Goal: Information Seeking & Learning: Learn about a topic

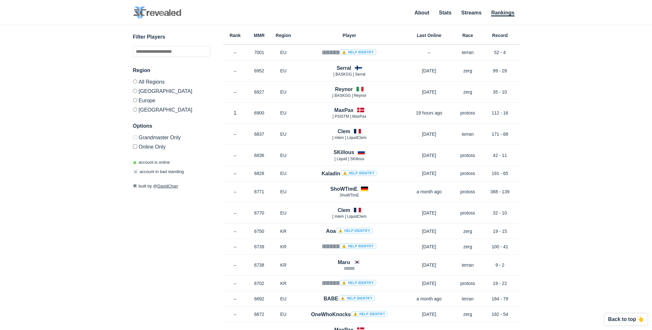
click at [215, 80] on div "Filter Players Region All Regions [GEOGRAPHIC_DATA] [GEOGRAPHIC_DATA] [GEOGRAPH…" at bounding box center [326, 169] width 386 height 289
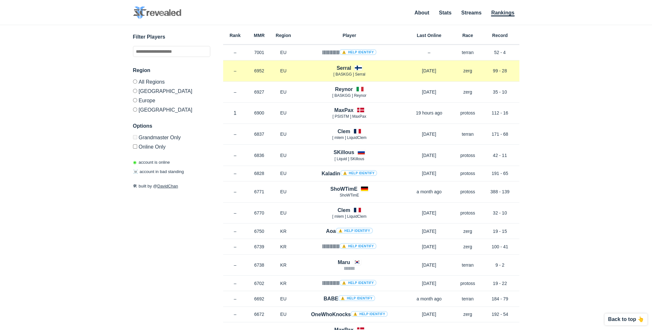
click at [344, 67] on h4 "Serral" at bounding box center [343, 67] width 14 height 7
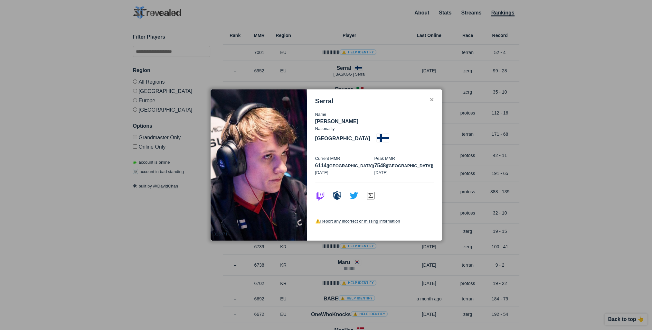
click at [431, 103] on div "✕" at bounding box center [431, 100] width 4 height 5
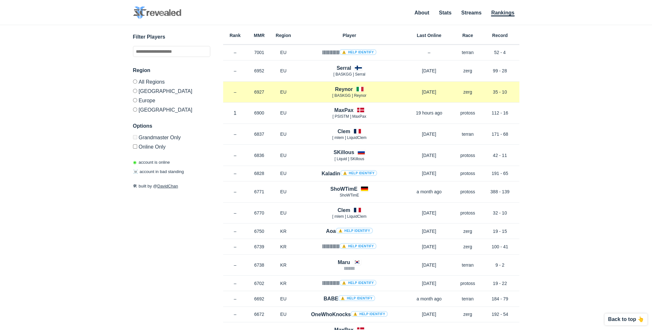
click at [341, 86] on h4 "Reynor" at bounding box center [344, 89] width 18 height 7
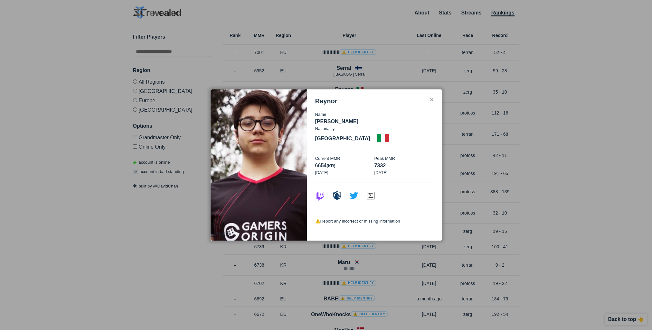
click at [431, 103] on div "✕" at bounding box center [431, 100] width 4 height 5
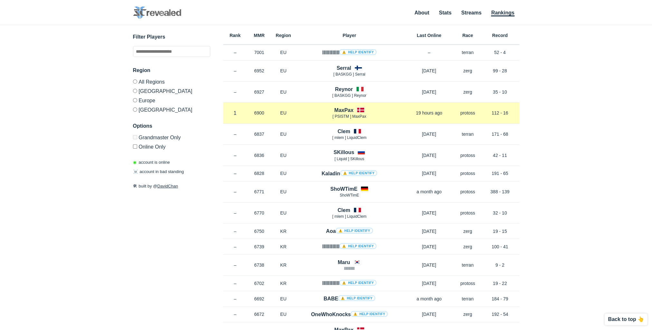
click at [346, 108] on h4 "MaxPax" at bounding box center [343, 110] width 19 height 7
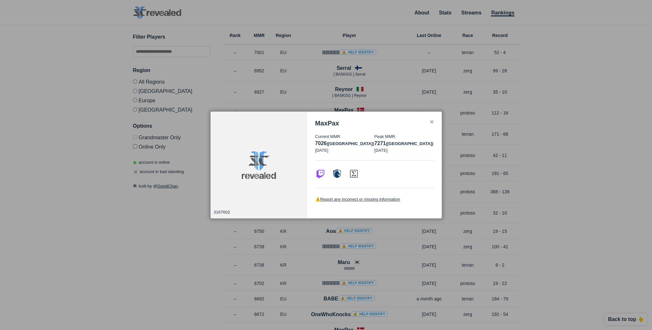
click at [428, 118] on div "MaxPax Current MMR 7026 (eu) [DATE] Peak MMR 7271 (eu) [DATE] ⚠️ Report any inc…" at bounding box center [374, 165] width 135 height 107
click at [430, 120] on div "✕" at bounding box center [431, 122] width 4 height 5
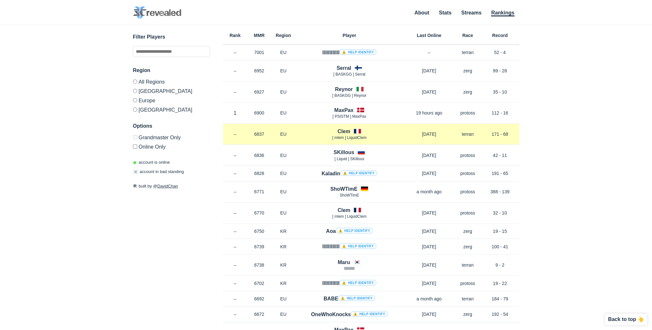
click at [340, 132] on h4 "Clem" at bounding box center [343, 131] width 13 height 7
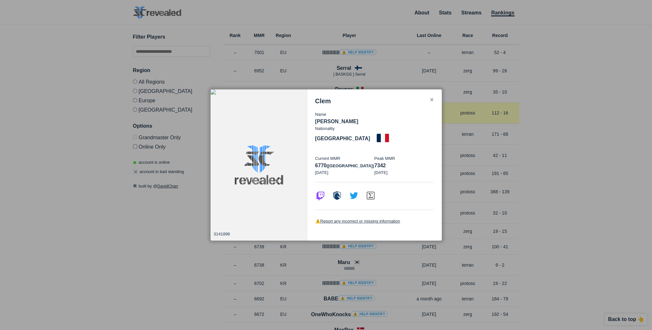
click at [431, 103] on div "✕" at bounding box center [431, 100] width 4 height 5
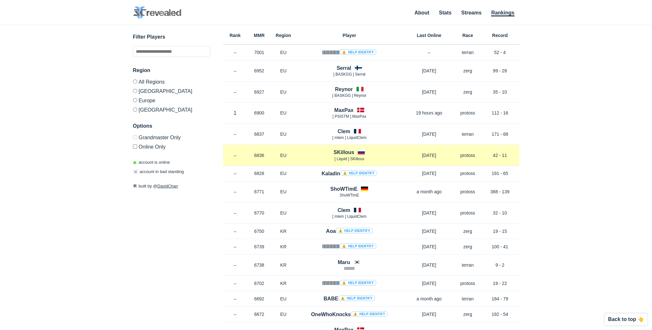
click at [349, 152] on h4 "SKillous" at bounding box center [343, 152] width 21 height 7
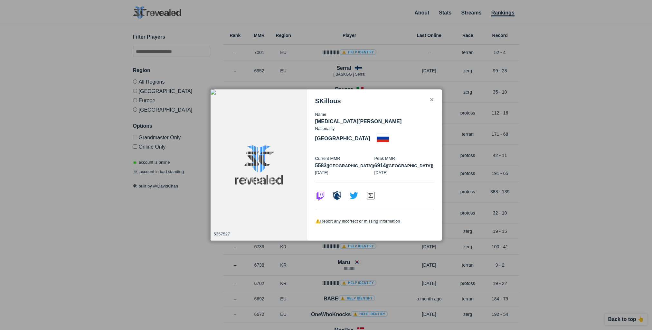
click at [434, 107] on div "SKillous Name [MEDICAL_DATA][PERSON_NAME] Nationality [DEMOGRAPHIC_DATA] Curren…" at bounding box center [374, 164] width 135 height 151
click at [428, 105] on div "SKillous" at bounding box center [374, 101] width 118 height 7
click at [431, 105] on div "SKillous" at bounding box center [374, 101] width 118 height 7
click at [430, 103] on div "✕" at bounding box center [431, 100] width 4 height 5
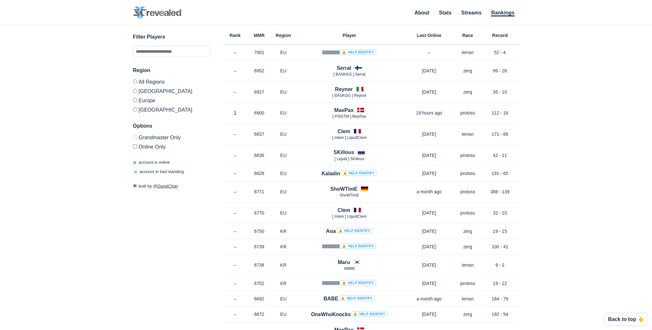
click at [541, 160] on div "✕ 5357527 SKillous Name [MEDICAL_DATA][PERSON_NAME] Nationality [DEMOGRAPHIC_DA…" at bounding box center [325, 169] width 639 height 289
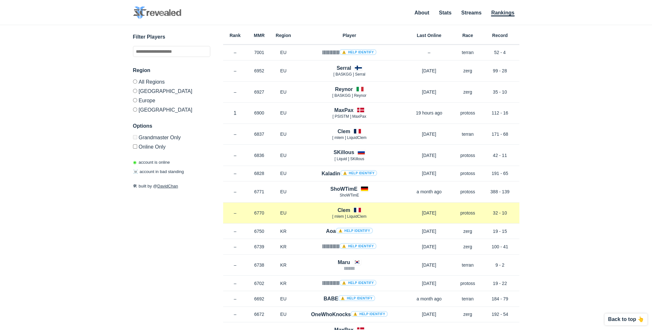
click at [348, 210] on h4 "Clem" at bounding box center [343, 210] width 13 height 7
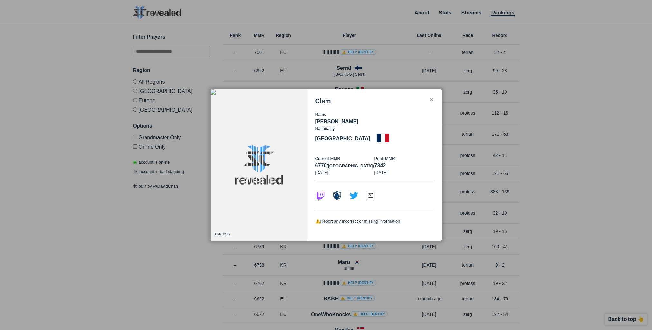
click at [431, 103] on div "✕" at bounding box center [431, 100] width 4 height 5
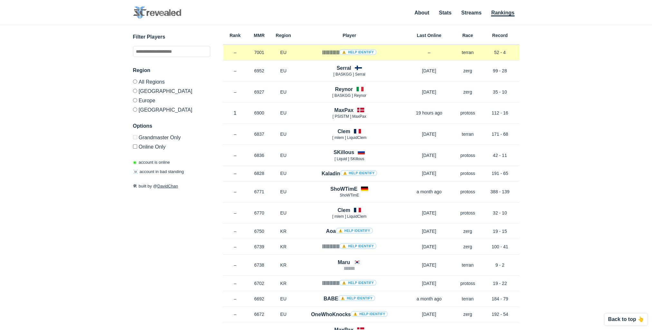
click at [317, 52] on div "llllllllllll ⚠️ Help identify" at bounding box center [349, 52] width 108 height 7
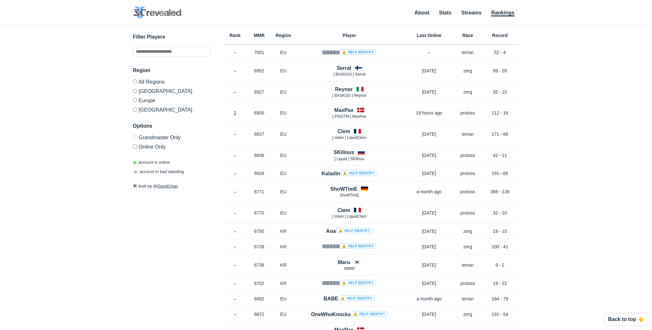
click at [154, 92] on label "[GEOGRAPHIC_DATA]" at bounding box center [171, 90] width 77 height 9
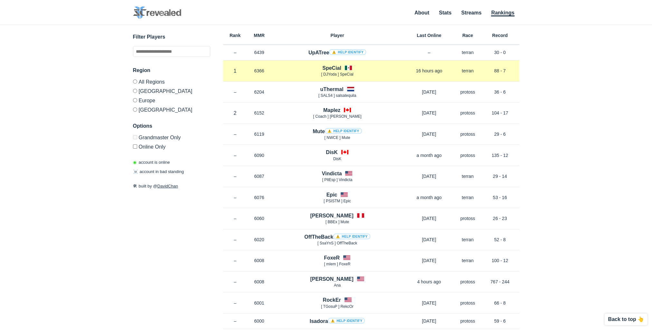
click at [344, 64] on div "SpeCial [ DJYoda ] SpeCial" at bounding box center [337, 70] width 132 height 13
click at [333, 66] on h4 "SpeCial" at bounding box center [331, 67] width 19 height 7
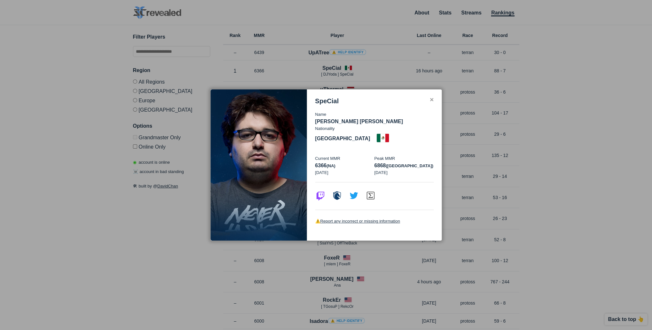
click at [431, 103] on div "✕" at bounding box center [431, 100] width 4 height 5
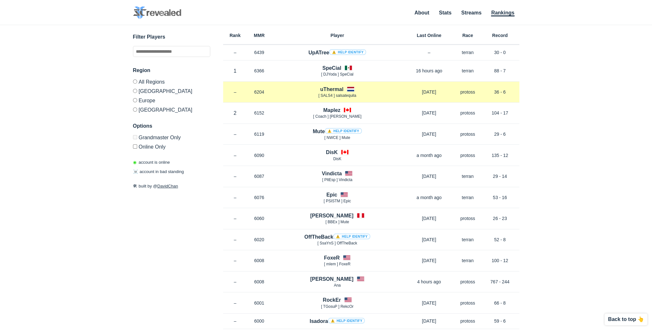
click at [319, 91] on div "uThermal [ SALS4 ] salsatequila" at bounding box center [337, 92] width 132 height 13
click at [340, 86] on h4 "uThermal" at bounding box center [331, 89] width 23 height 7
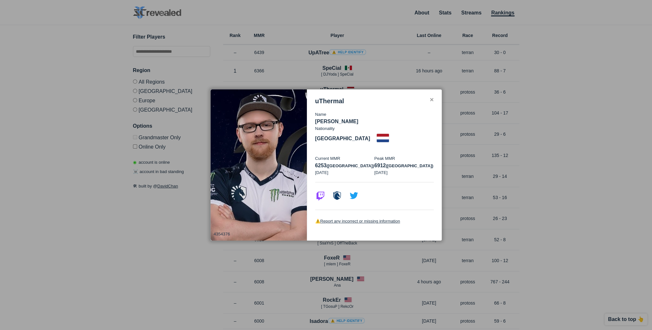
click at [430, 103] on div "✕" at bounding box center [431, 100] width 4 height 5
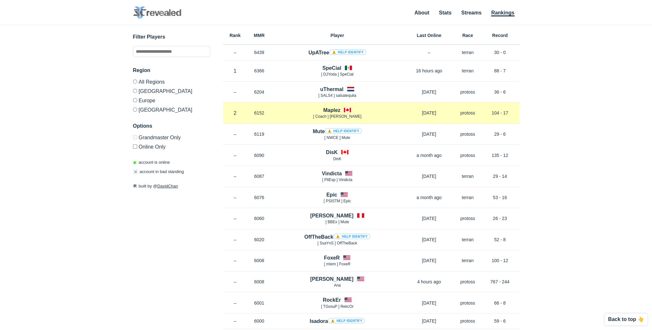
click at [330, 111] on h4 "Maplez" at bounding box center [331, 110] width 17 height 7
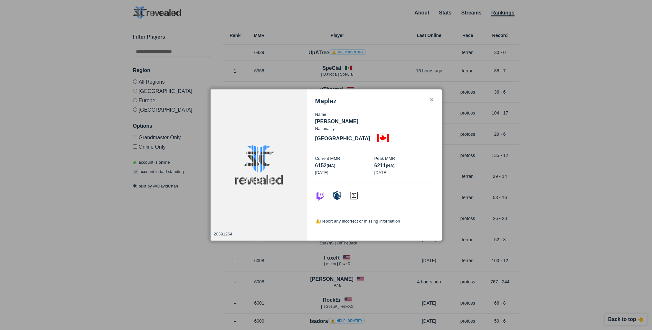
click at [431, 103] on div "✕" at bounding box center [431, 100] width 4 height 5
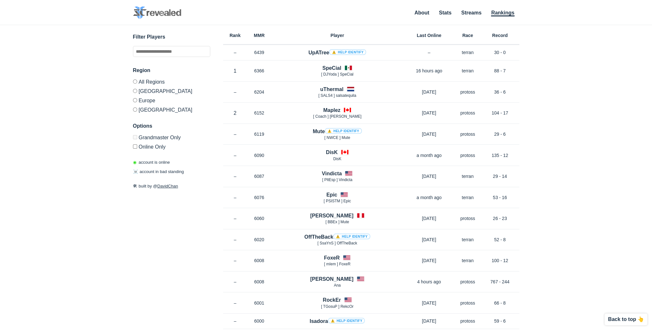
click at [145, 102] on label "Europe" at bounding box center [171, 100] width 77 height 9
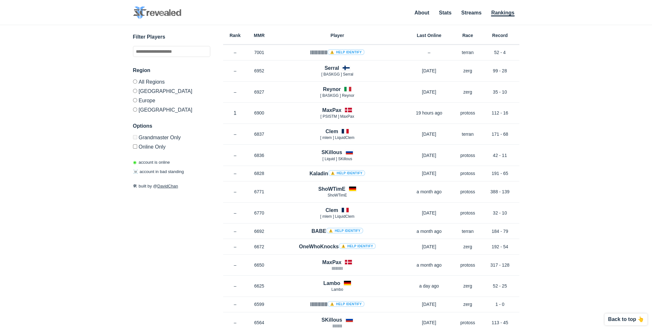
click at [140, 109] on label "[GEOGRAPHIC_DATA]" at bounding box center [171, 109] width 77 height 8
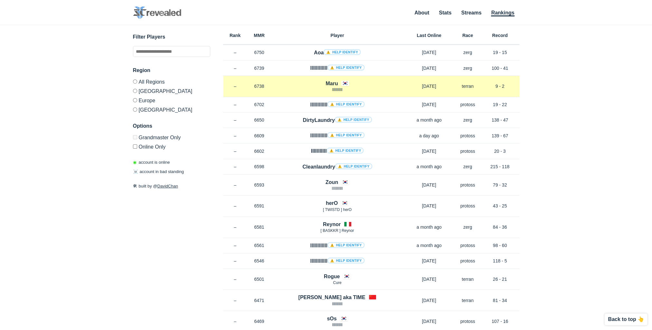
click at [334, 84] on h4 "Maru" at bounding box center [331, 83] width 12 height 7
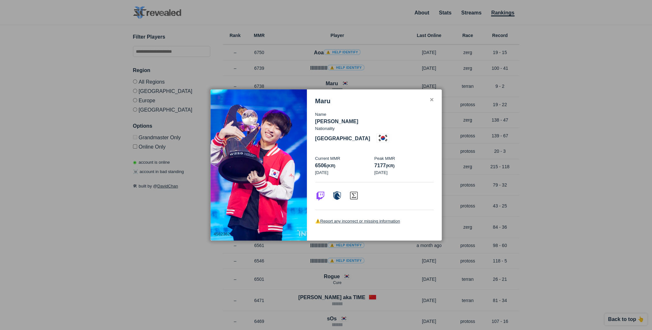
click at [426, 162] on p "7177 (kr)" at bounding box center [403, 166] width 59 height 8
click at [433, 103] on div "✕" at bounding box center [431, 100] width 4 height 5
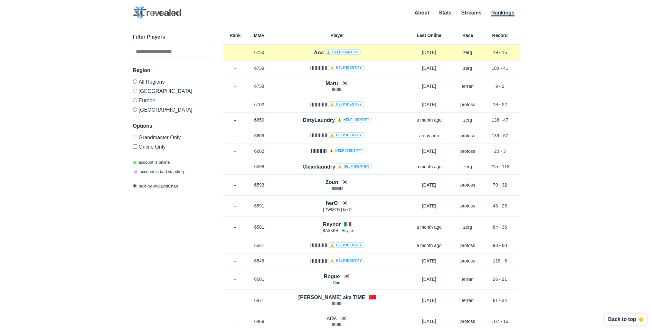
click at [318, 52] on h4 "Aoa ⚠️ Help identify" at bounding box center [337, 52] width 47 height 7
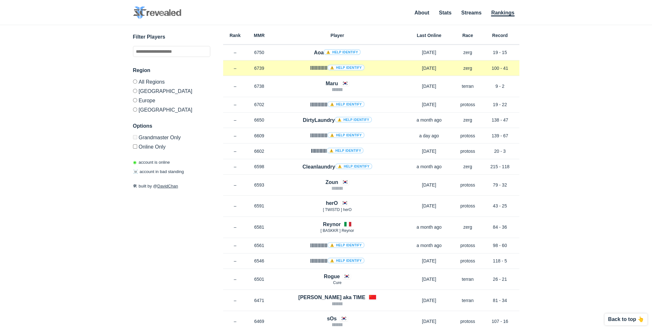
click at [315, 68] on h4 "llllllllllll ⚠️ Help identify" at bounding box center [337, 67] width 54 height 7
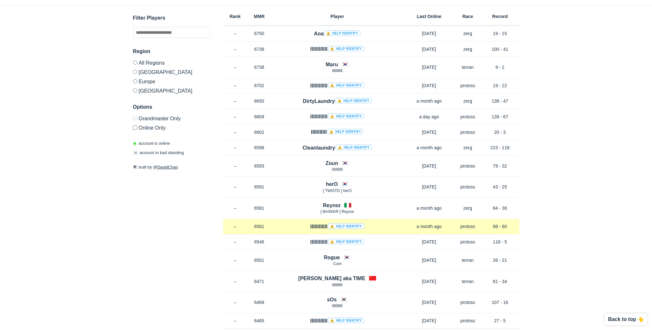
scroll to position [97, 0]
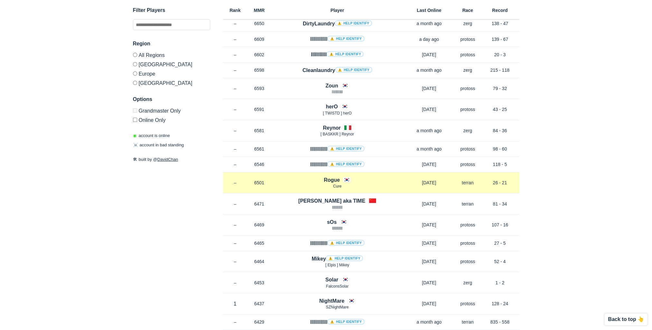
click at [330, 177] on h4 "Rogue" at bounding box center [332, 179] width 16 height 7
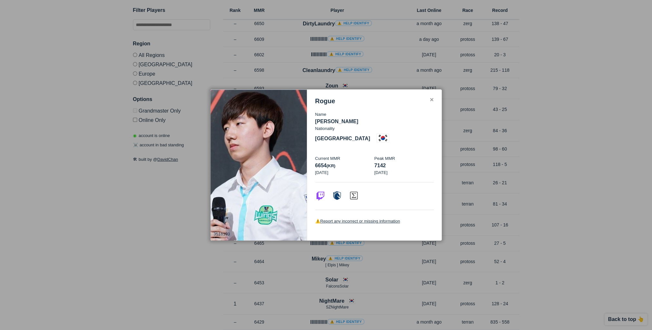
click at [432, 103] on div "✕" at bounding box center [431, 100] width 4 height 5
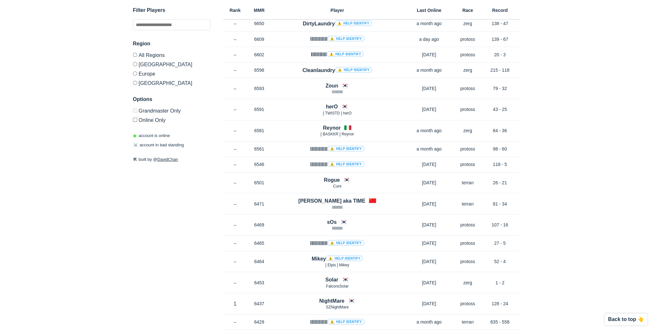
click at [331, 219] on h4 "sOs" at bounding box center [332, 222] width 10 height 7
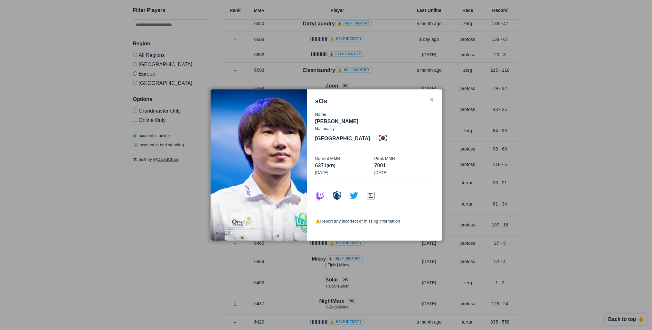
click at [432, 103] on div "✕" at bounding box center [431, 100] width 4 height 5
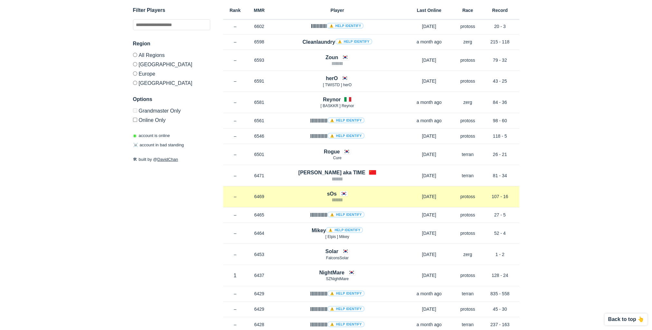
scroll to position [225, 0]
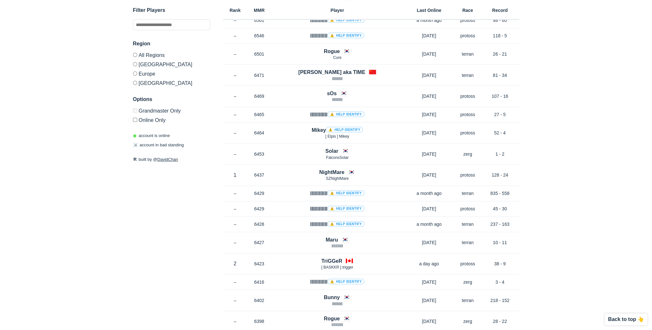
click at [334, 151] on h4 "Solar" at bounding box center [331, 150] width 13 height 7
